Goal: Information Seeking & Learning: Learn about a topic

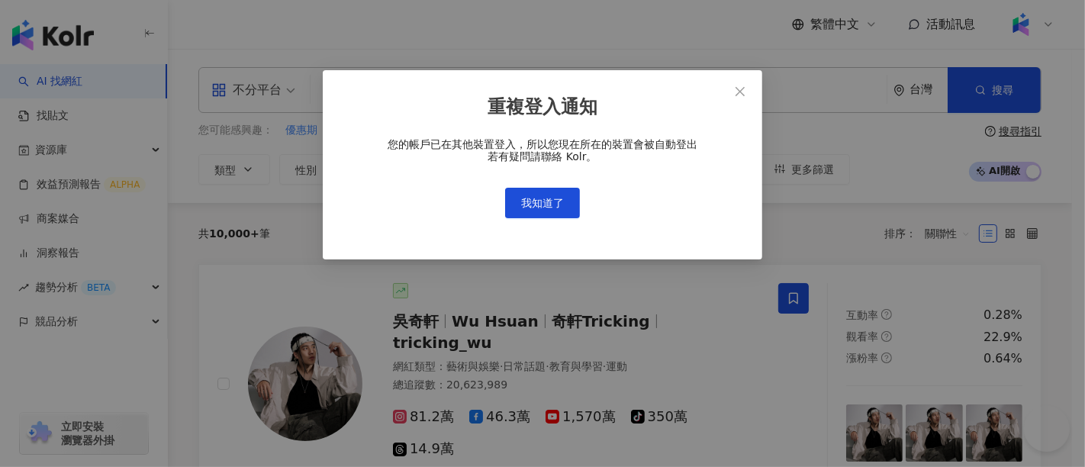
click at [529, 207] on span "我知道了" at bounding box center [542, 203] width 43 height 12
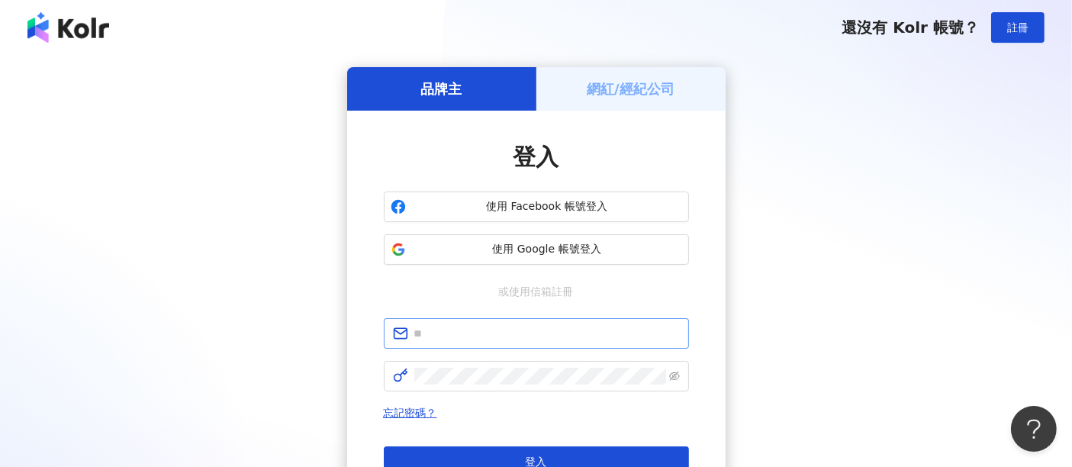
click at [546, 346] on span at bounding box center [536, 333] width 305 height 31
click at [543, 333] on input "text" at bounding box center [546, 333] width 265 height 17
type input "**********"
click at [533, 387] on span at bounding box center [536, 376] width 305 height 31
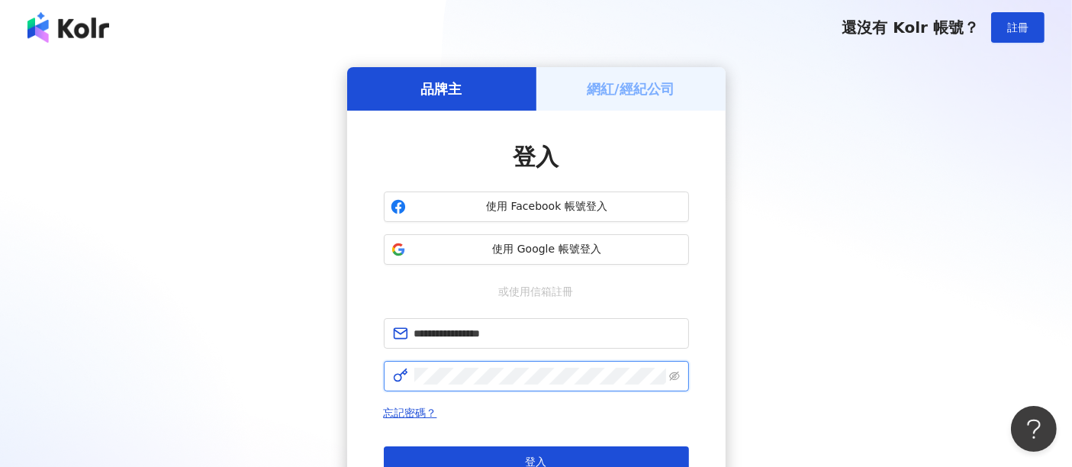
click button "登入" at bounding box center [536, 461] width 305 height 31
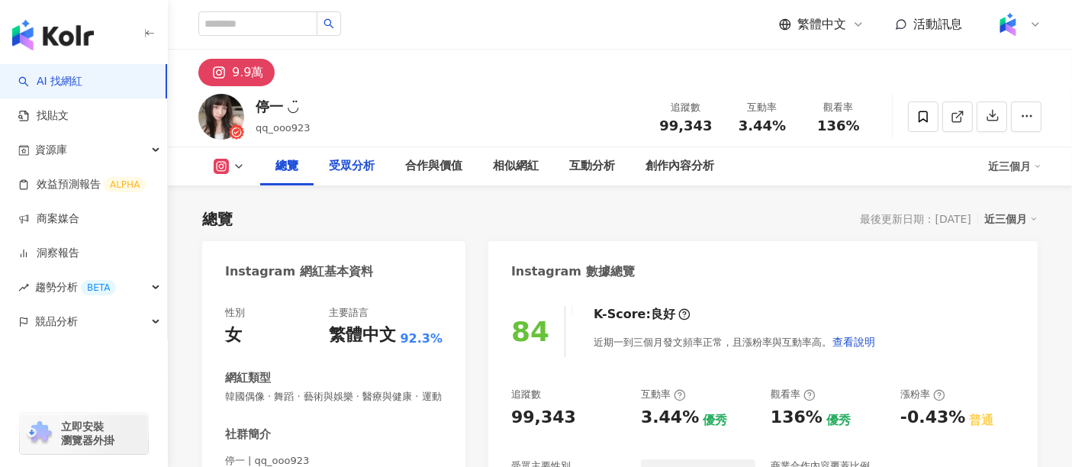
click at [841, 162] on div "總覽 受眾分析 合作與價值 相似網紅 互動分析 創作內容分析" at bounding box center [624, 166] width 728 height 38
click at [356, 168] on div "受眾分析" at bounding box center [352, 166] width 46 height 18
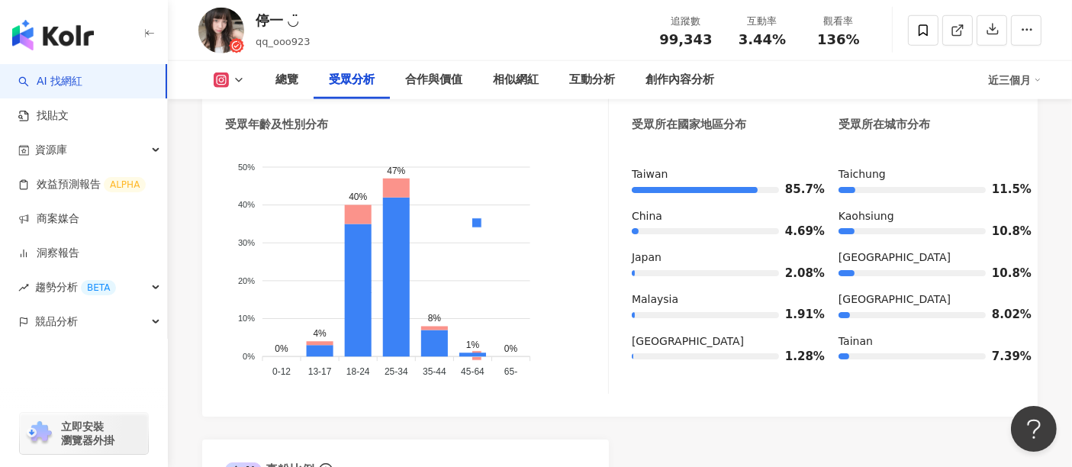
scroll to position [1387, 0]
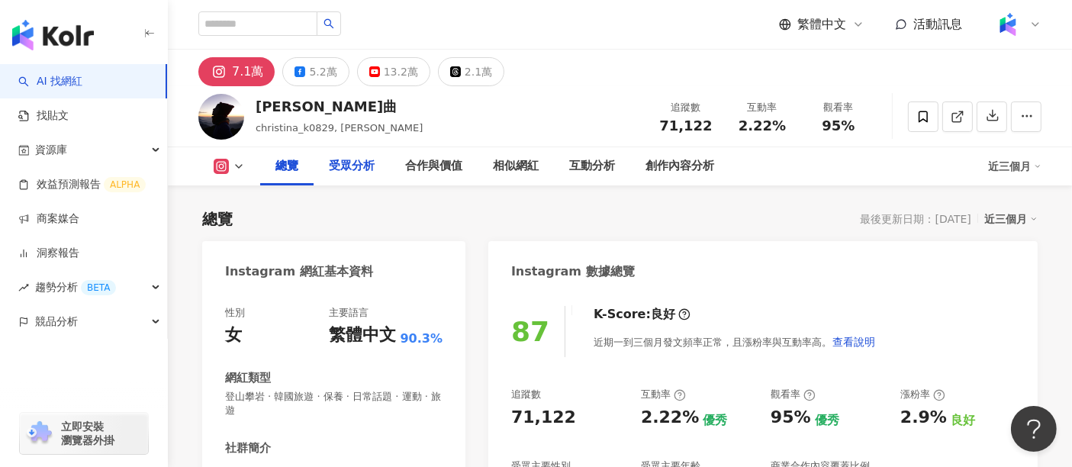
click at [352, 162] on div "受眾分析" at bounding box center [352, 166] width 46 height 18
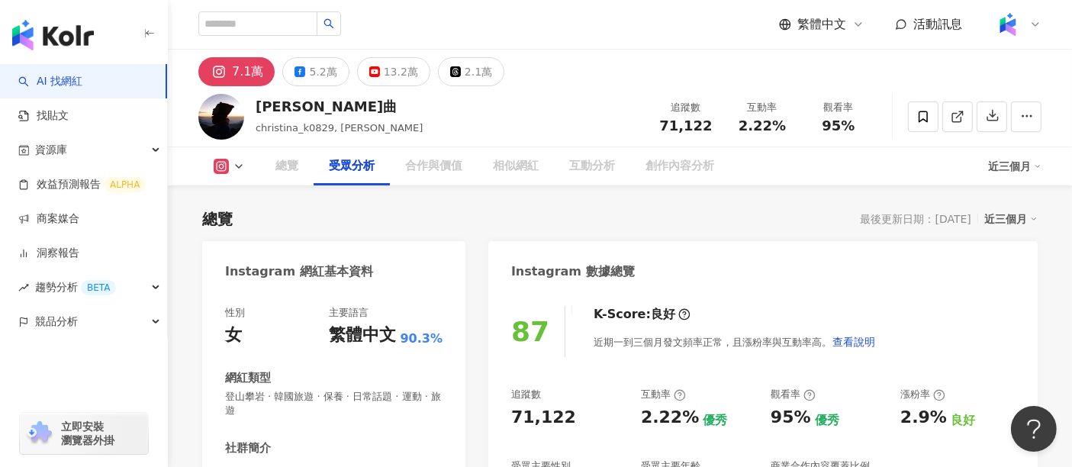
scroll to position [1316, 0]
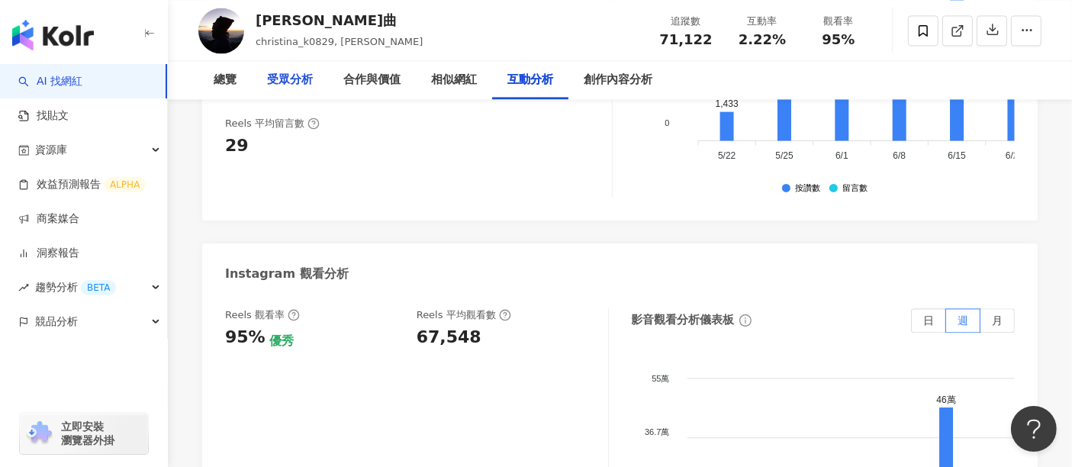
click at [291, 84] on div "受眾分析" at bounding box center [290, 80] width 46 height 18
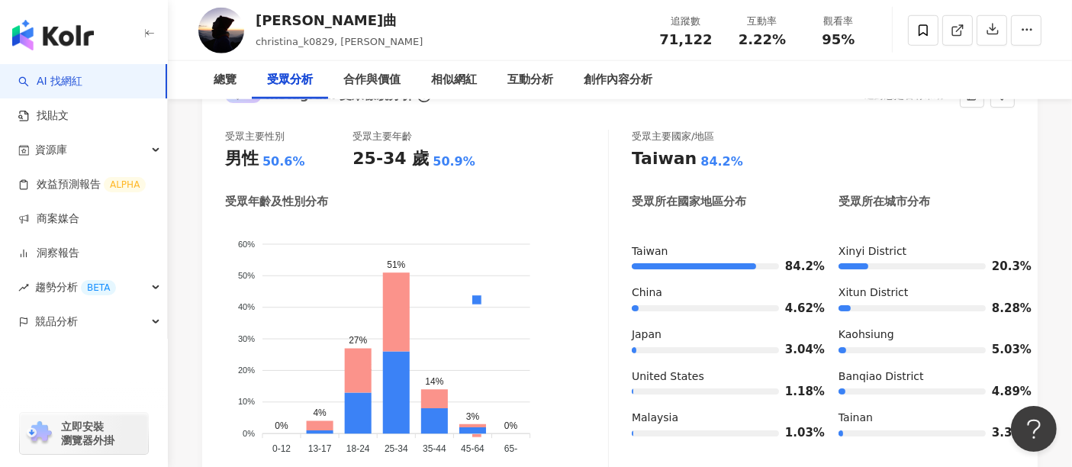
scroll to position [1485, 0]
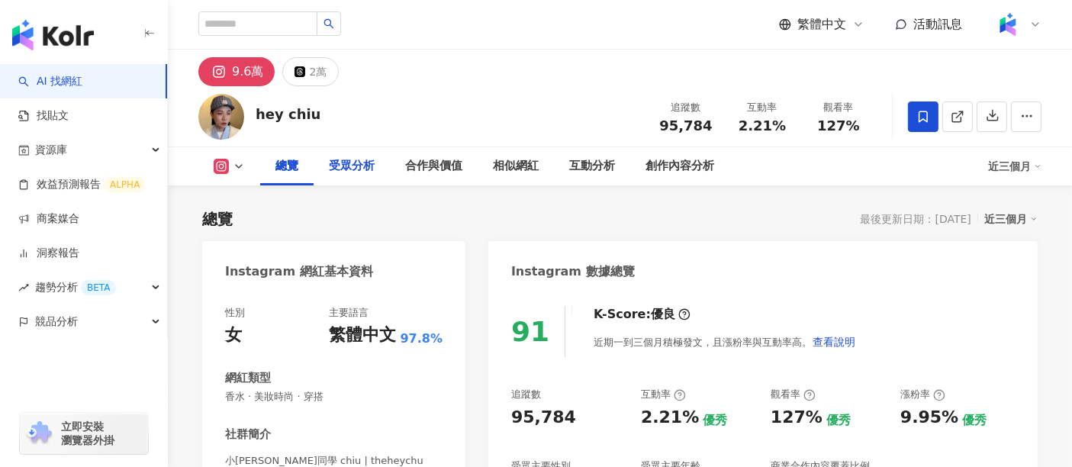
click at [348, 159] on div "受眾分析" at bounding box center [352, 166] width 46 height 18
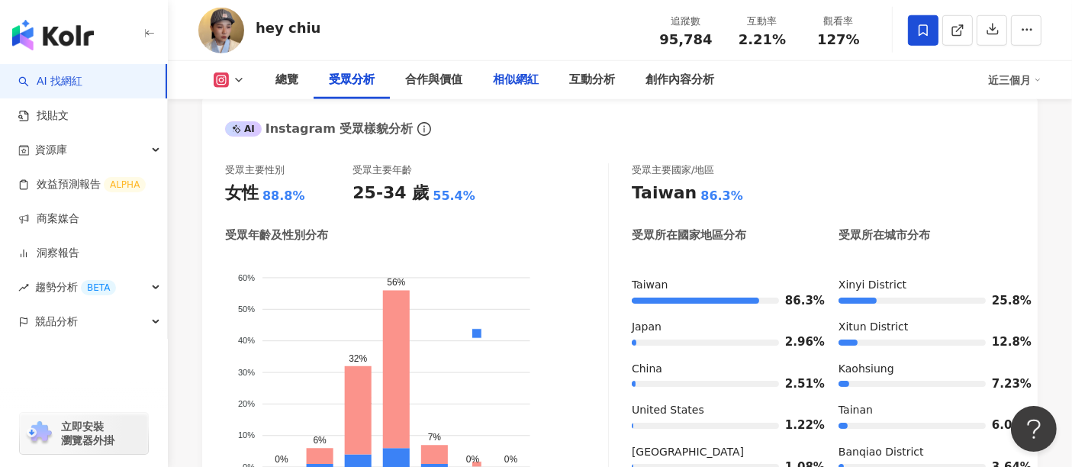
scroll to position [1387, 0]
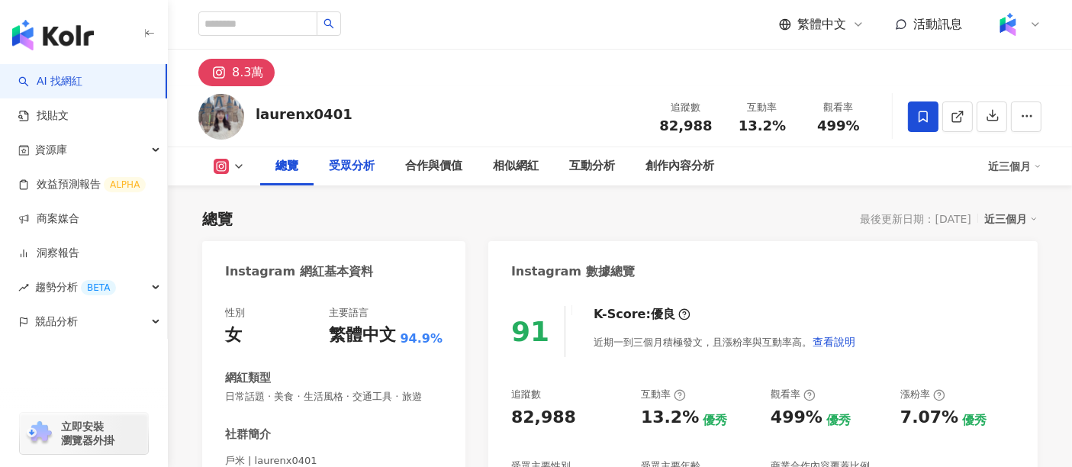
click at [353, 160] on div "受眾分析" at bounding box center [352, 166] width 46 height 18
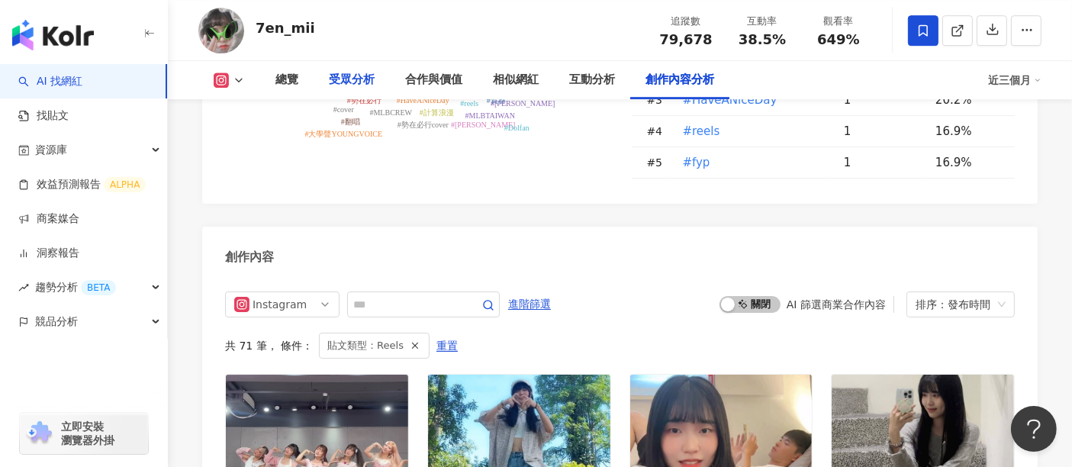
click at [362, 84] on div "受眾分析" at bounding box center [352, 80] width 46 height 18
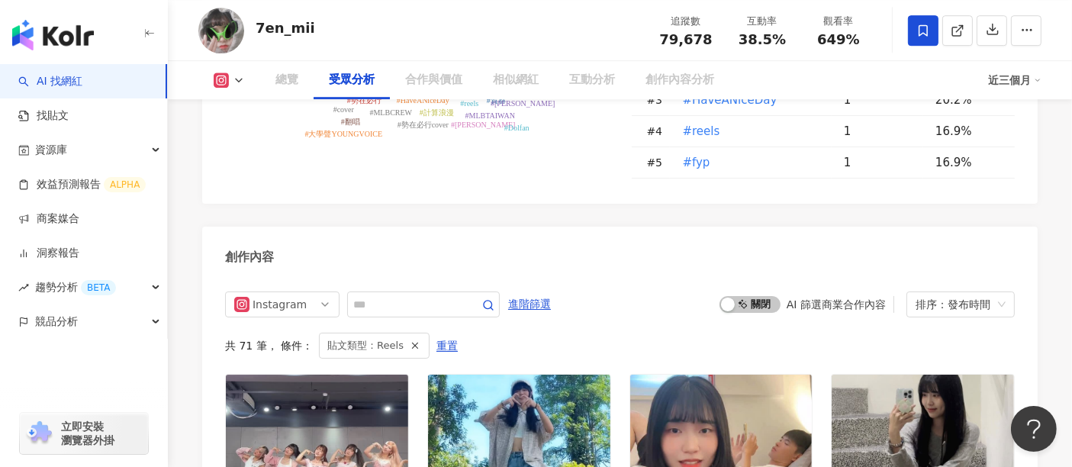
scroll to position [1325, 0]
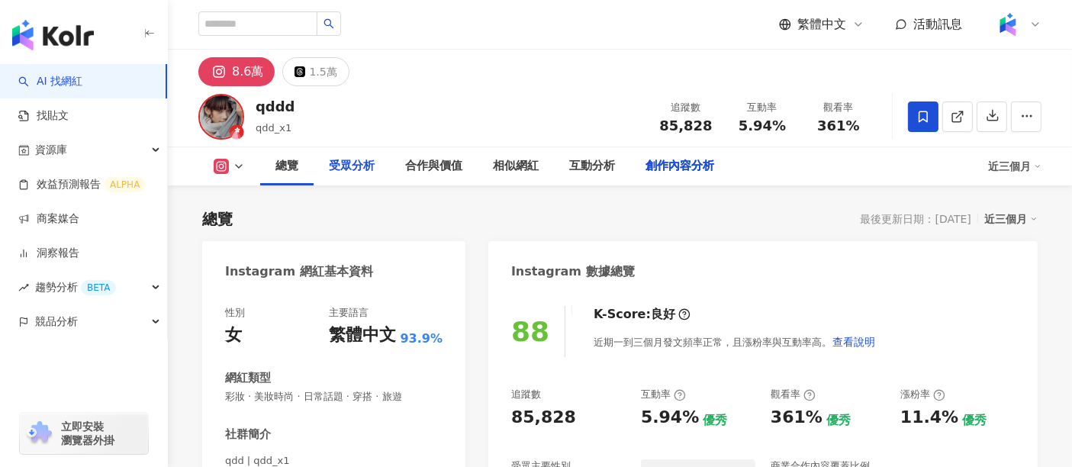
click at [368, 157] on div "受眾分析" at bounding box center [352, 166] width 46 height 18
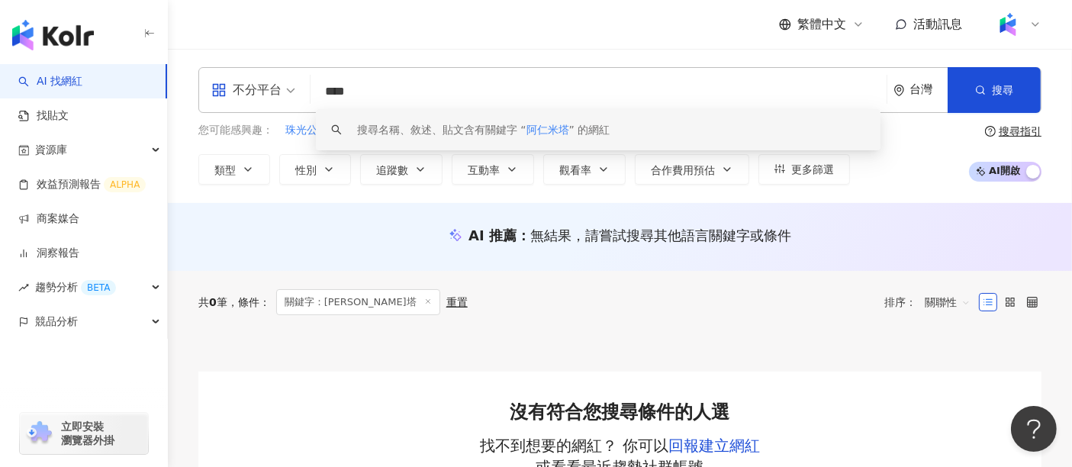
drag, startPoint x: 400, startPoint y: 92, endPoint x: 329, endPoint y: 92, distance: 71.7
click at [329, 92] on input "****" at bounding box center [599, 91] width 564 height 29
